Goal: Check status: Check status

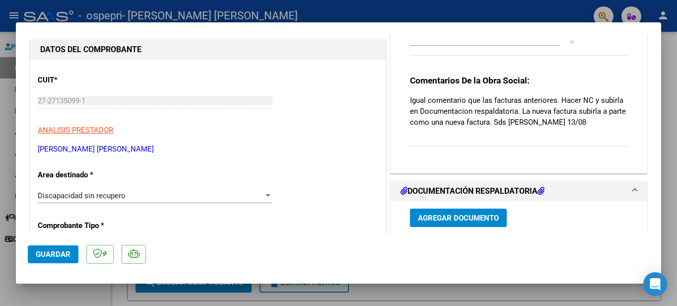
scroll to position [79, 0]
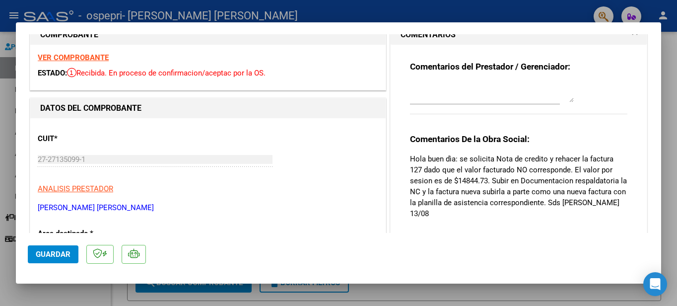
scroll to position [99, 0]
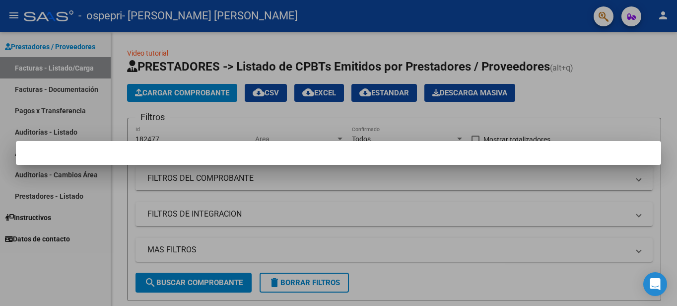
click at [613, 98] on div at bounding box center [338, 153] width 677 height 306
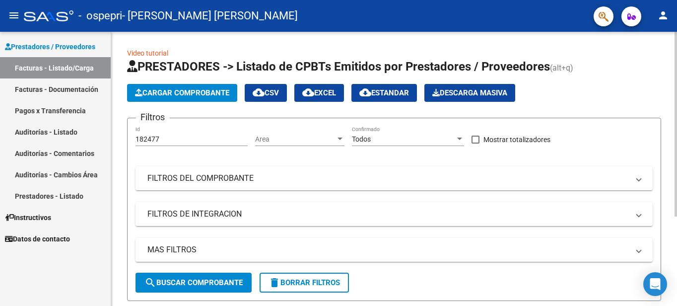
click at [660, 13] on div "menu - ospepri - [PERSON_NAME] [PERSON_NAME] person Prestadores / Proveedores F…" at bounding box center [338, 153] width 677 height 306
